Goal: Task Accomplishment & Management: Use online tool/utility

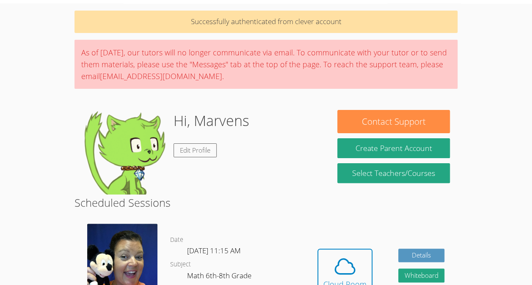
scroll to position [119, 0]
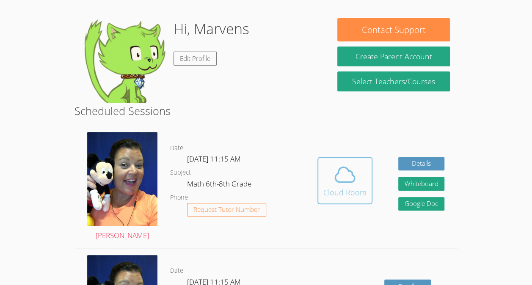
click at [348, 185] on icon at bounding box center [345, 175] width 24 height 24
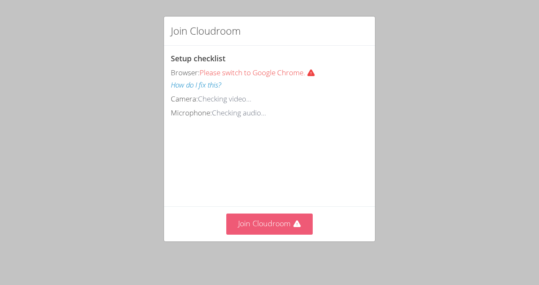
click at [288, 224] on button "Join Cloudroom" at bounding box center [269, 224] width 87 height 21
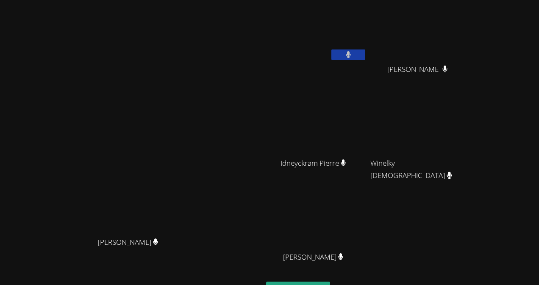
scroll to position [70, 0]
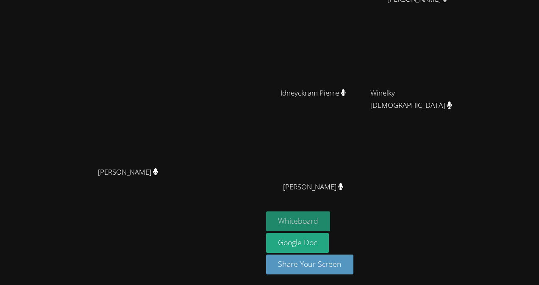
click at [330, 227] on button "Whiteboard" at bounding box center [298, 222] width 64 height 20
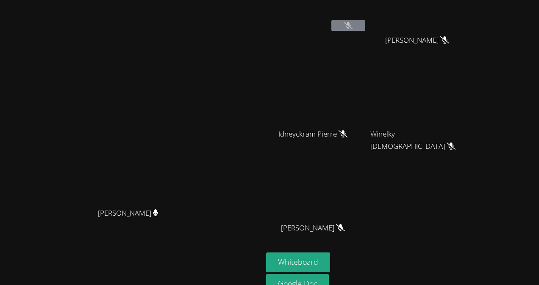
scroll to position [0, 0]
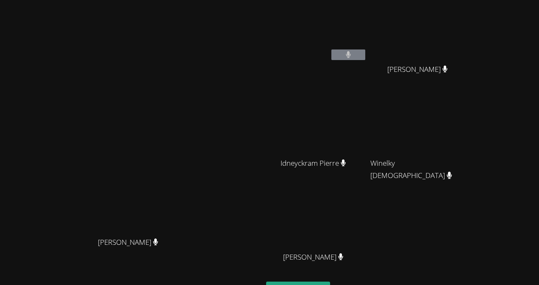
click at [216, 64] on div "[PERSON_NAME] [PERSON_NAME]" at bounding box center [131, 178] width 256 height 350
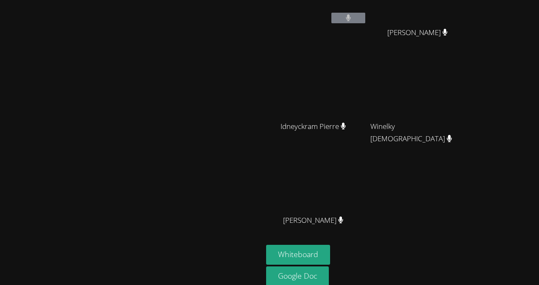
scroll to position [61, 0]
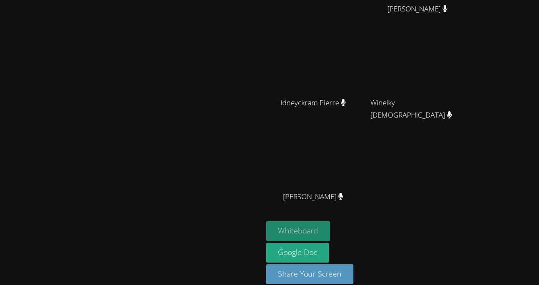
click at [330, 230] on button "Whiteboard" at bounding box center [298, 232] width 64 height 20
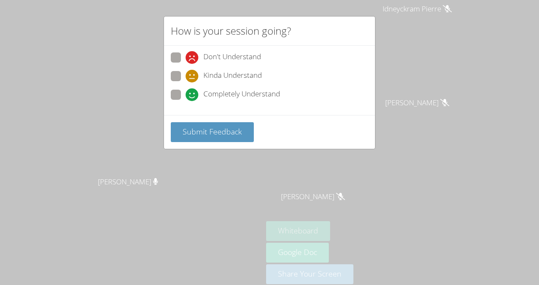
scroll to position [0, 0]
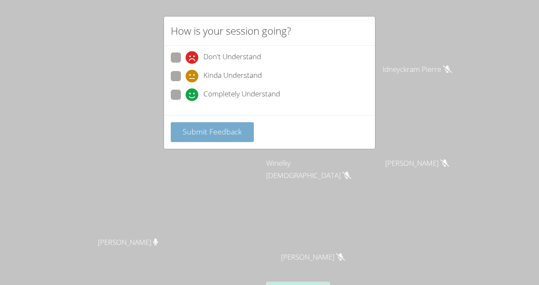
click at [229, 125] on button "Submit Feedback" at bounding box center [212, 132] width 83 height 20
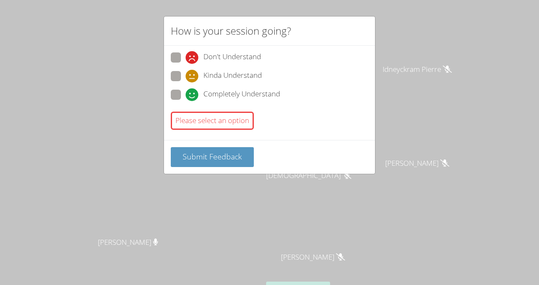
click at [186, 101] on span at bounding box center [186, 101] width 0 height 0
click at [186, 92] on input "Completely Understand" at bounding box center [189, 93] width 7 height 7
radio input "true"
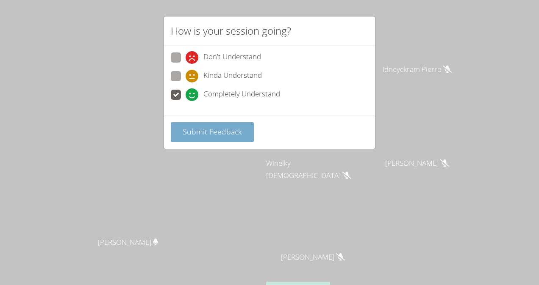
click at [221, 130] on span "Submit Feedback" at bounding box center [212, 132] width 59 height 10
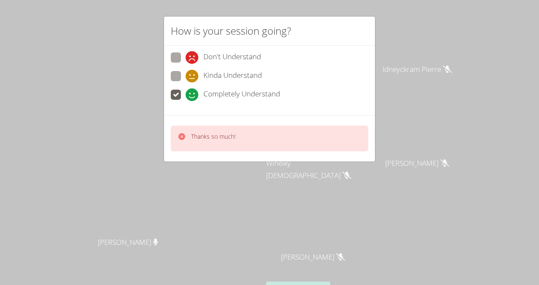
click at [186, 83] on span at bounding box center [186, 83] width 0 height 0
click at [186, 75] on input "Kinda Understand" at bounding box center [189, 74] width 7 height 7
radio input "true"
click at [181, 134] on icon at bounding box center [181, 136] width 7 height 7
